Goal: Information Seeking & Learning: Learn about a topic

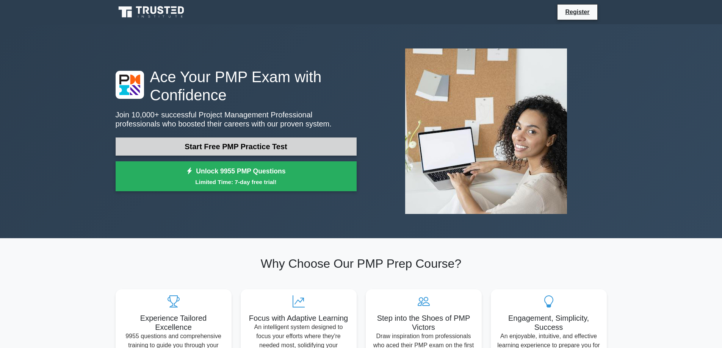
click at [222, 146] on link "Start Free PMP Practice Test" at bounding box center [236, 147] width 241 height 18
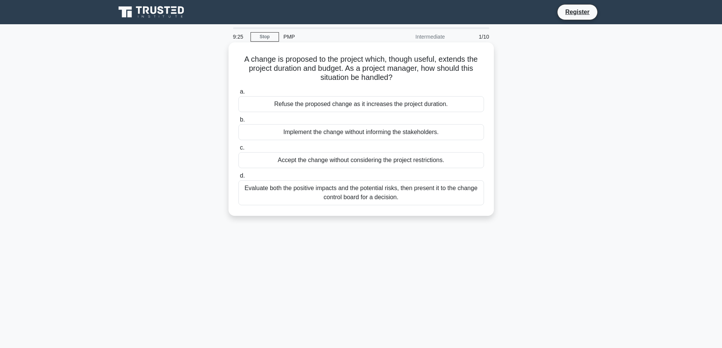
click at [327, 188] on div "Evaluate both the positive impacts and the potential risks, then present it to …" at bounding box center [361, 192] width 246 height 25
click at [238, 179] on input "d. Evaluate both the positive impacts and the potential risks, then present it …" at bounding box center [238, 176] width 0 height 5
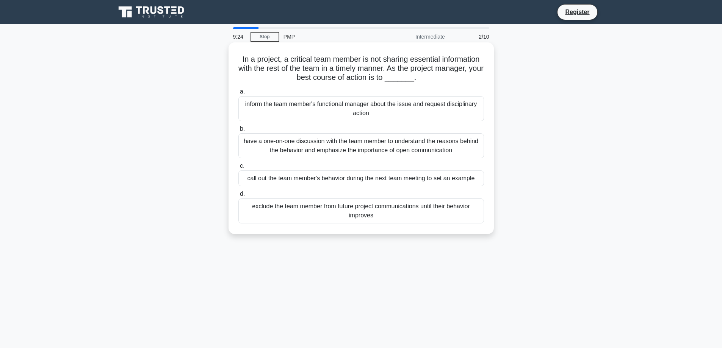
click at [326, 209] on div "exclude the team member from future project communications until their behavior…" at bounding box center [361, 211] width 246 height 25
click at [238, 197] on input "d. exclude the team member from future project communications until their behav…" at bounding box center [238, 194] width 0 height 5
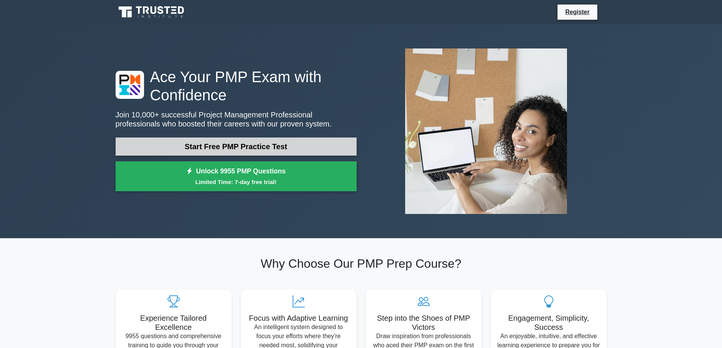
click at [240, 155] on link "Start Free PMP Practice Test" at bounding box center [236, 147] width 241 height 18
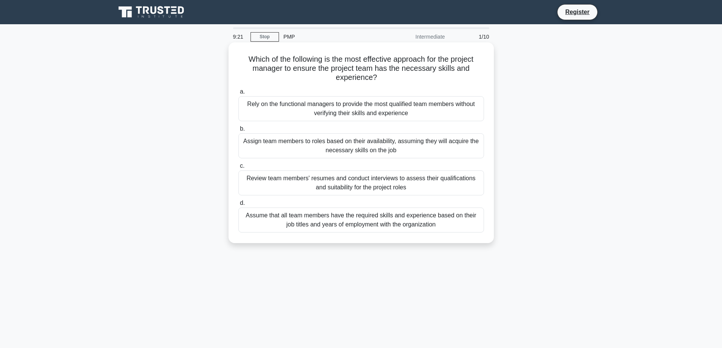
click at [338, 187] on div "Review team members' resumes and conduct interviews to assess their qualificati…" at bounding box center [361, 183] width 246 height 25
click at [238, 169] on input "c. Review team members' resumes and conduct interviews to assess their qualific…" at bounding box center [238, 166] width 0 height 5
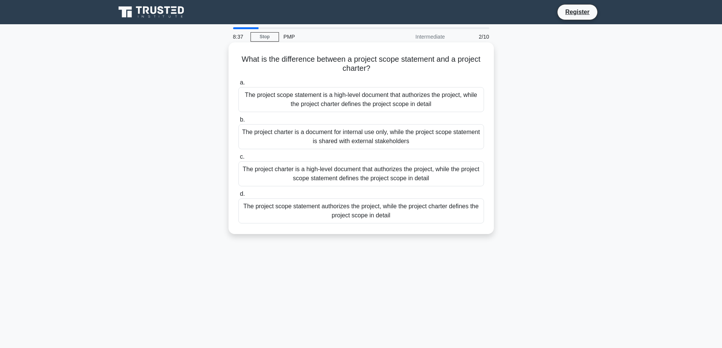
click at [337, 136] on div "The project charter is a document for internal use only, while the project scop…" at bounding box center [361, 136] width 246 height 25
click at [238, 122] on input "b. The project charter is a document for internal use only, while the project s…" at bounding box center [238, 120] width 0 height 5
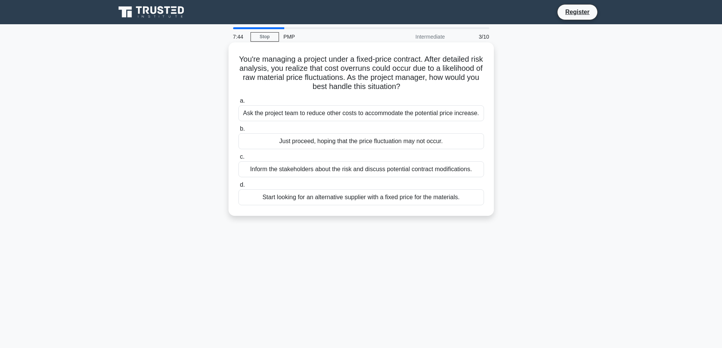
click at [321, 114] on div "Ask the project team to reduce other costs to accommodate the potential price i…" at bounding box center [361, 113] width 246 height 16
click at [238, 103] on input "a. Ask the project team to reduce other costs to accommodate the potential pric…" at bounding box center [238, 101] width 0 height 5
